Goal: Transaction & Acquisition: Obtain resource

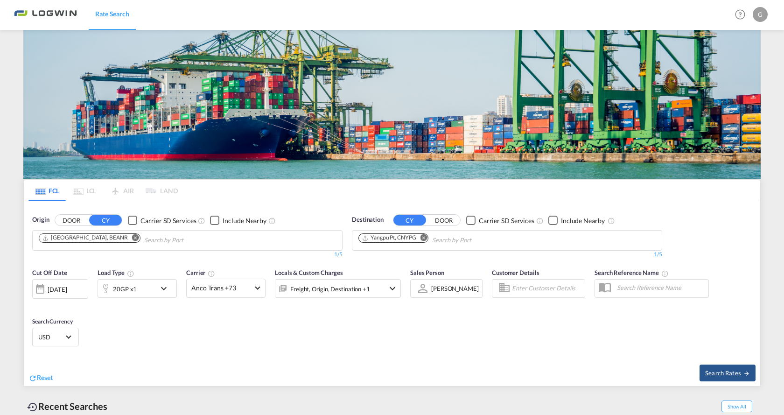
click at [427, 98] on div "FCL LCL AIR LAND FCL LCL AIR LAND Origin DOOR CY Carrier SD Services Include Ne…" at bounding box center [391, 264] width 737 height 469
click at [425, 237] on md-icon "Remove" at bounding box center [423, 237] width 7 height 7
click at [380, 242] on input "Chips input." at bounding box center [402, 240] width 89 height 15
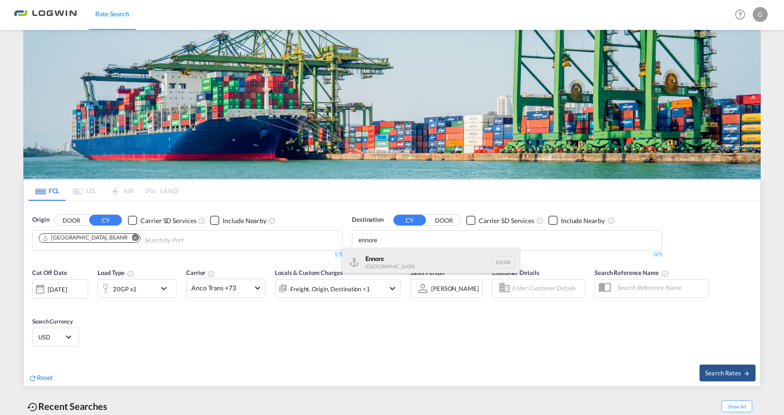
type input "ennore"
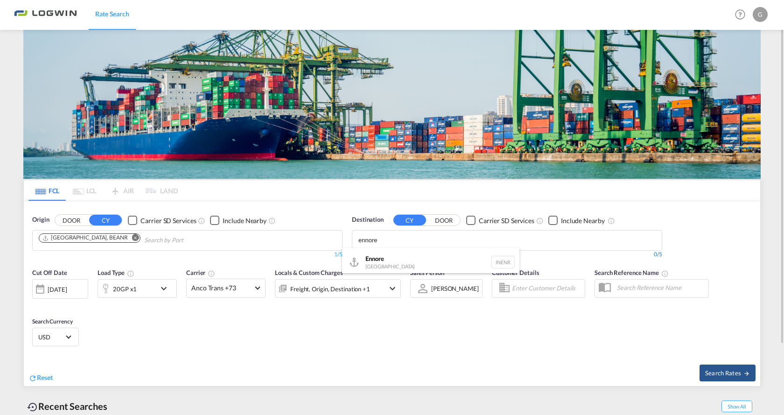
drag, startPoint x: 383, startPoint y: 251, endPoint x: 381, endPoint y: 256, distance: 5.5
click at [381, 254] on div "Ennore [GEOGRAPHIC_DATA] INENR" at bounding box center [430, 262] width 177 height 28
click at [381, 256] on div "1/5" at bounding box center [507, 255] width 310 height 8
click at [717, 372] on span "Search Rates" at bounding box center [727, 372] width 45 height 7
type input "BEANR to INENR / [DATE]"
